Goal: Task Accomplishment & Management: Manage account settings

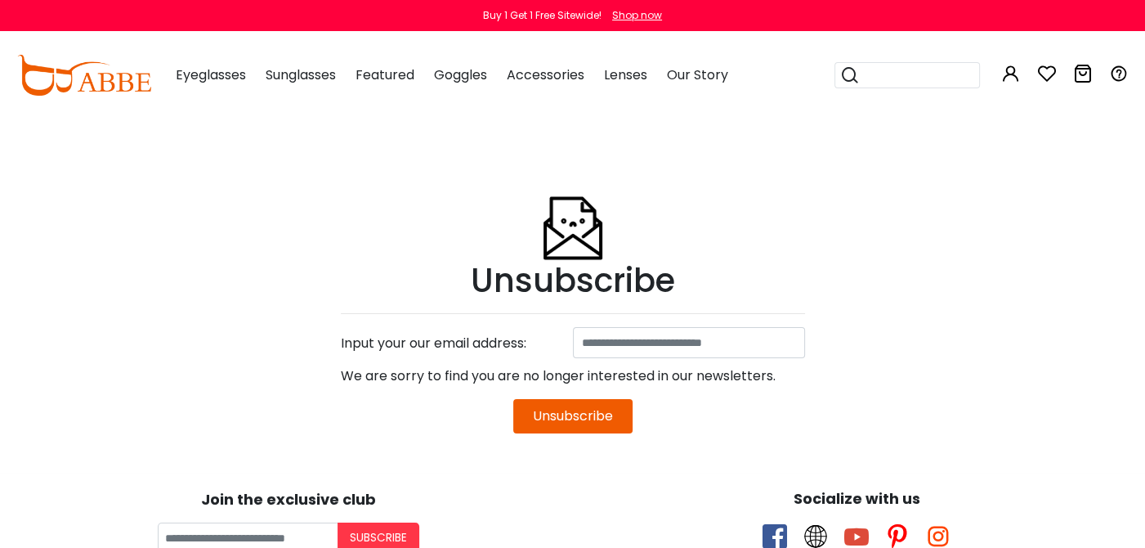
click at [582, 428] on button "Unsubscribe" at bounding box center [572, 416] width 119 height 34
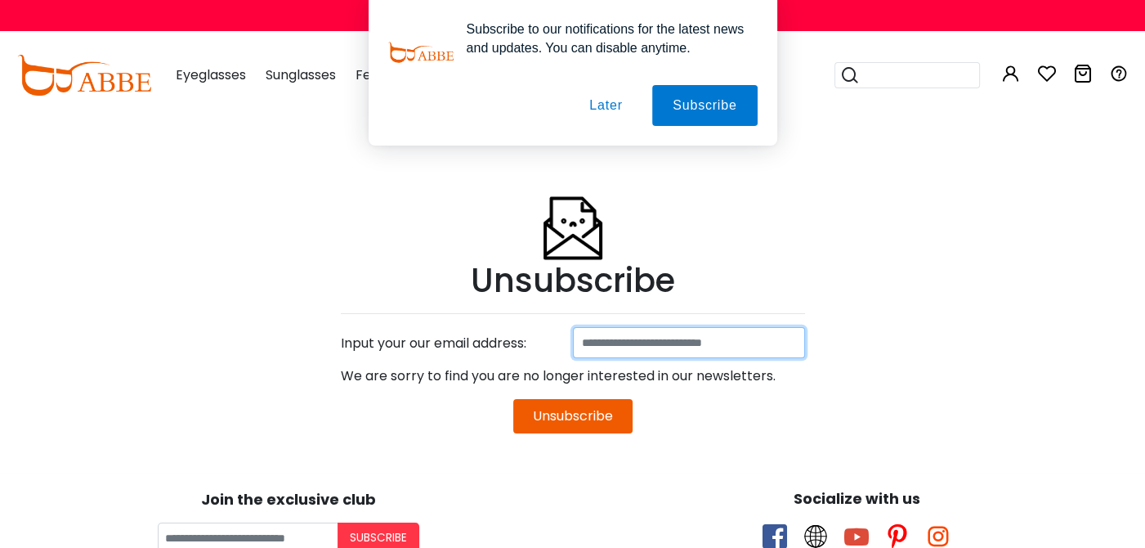
click at [634, 327] on input at bounding box center [689, 342] width 232 height 31
type input "**********"
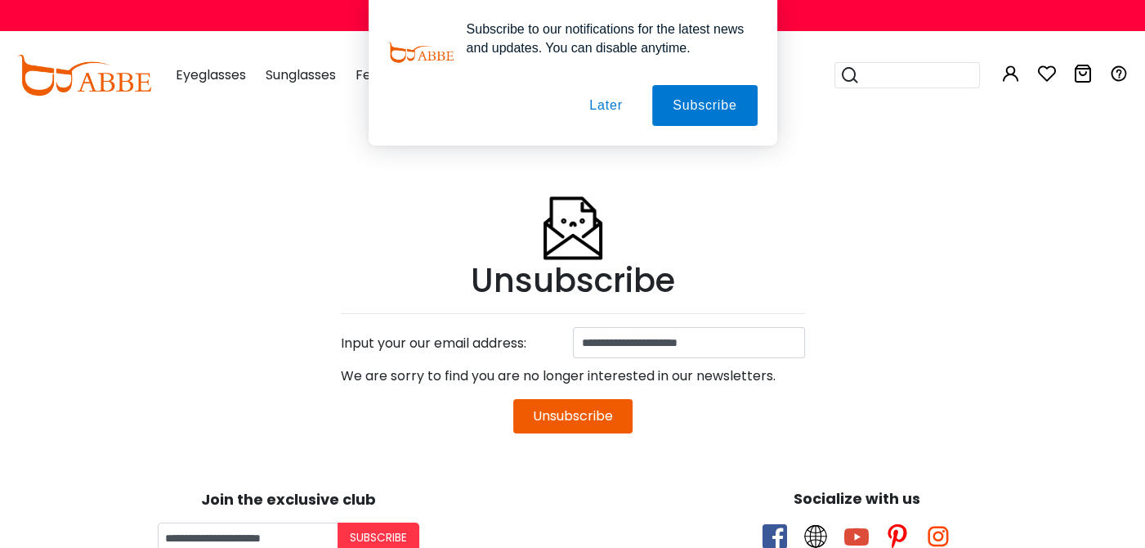
click at [592, 408] on button "Unsubscribe" at bounding box center [572, 416] width 119 height 34
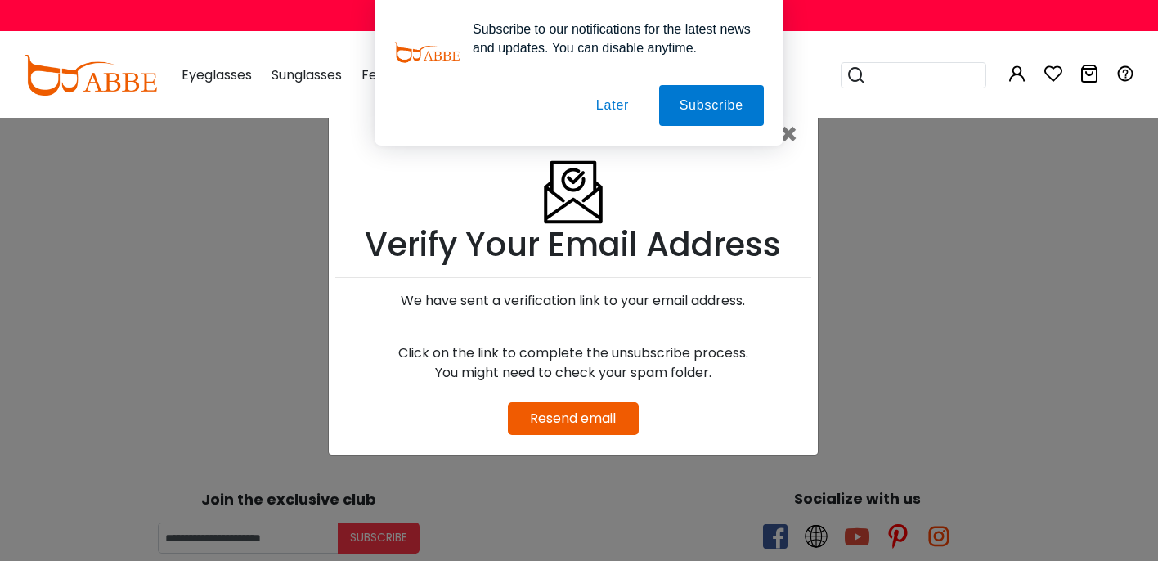
click at [885, 285] on div "× Verify Your Email Address We have sent a verification link to your email addr…" at bounding box center [579, 280] width 1158 height 561
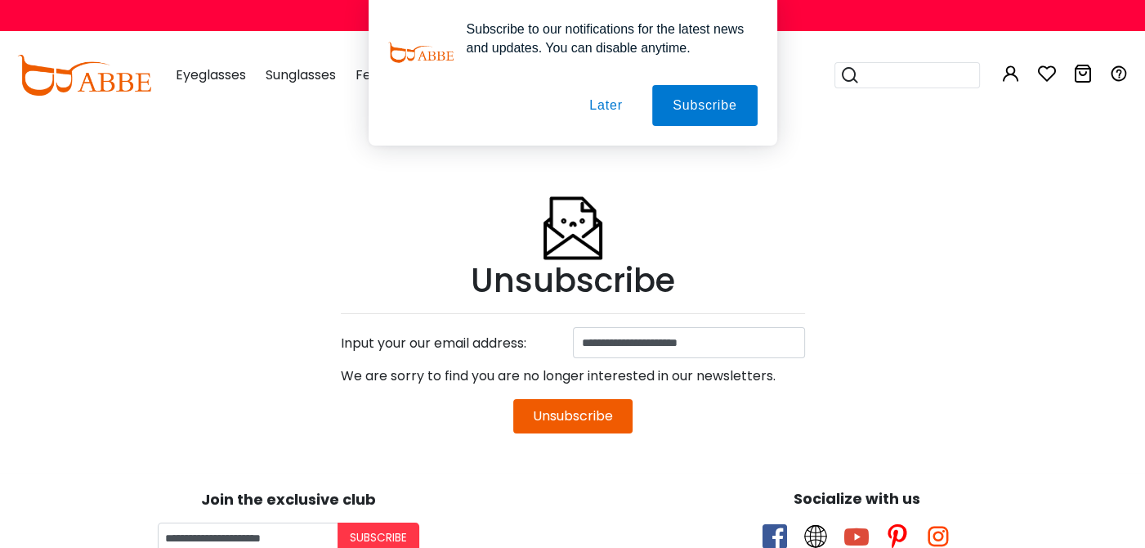
click at [579, 423] on button "Unsubscribe" at bounding box center [572, 416] width 119 height 34
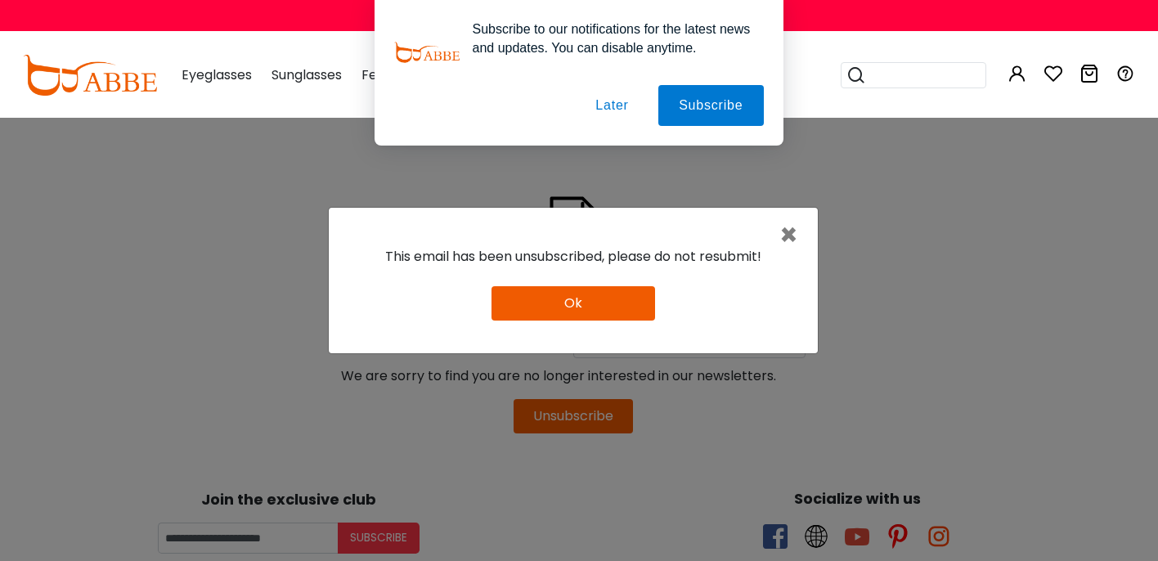
click at [585, 307] on button "Ok" at bounding box center [573, 303] width 164 height 34
